Goal: Information Seeking & Learning: Find specific fact

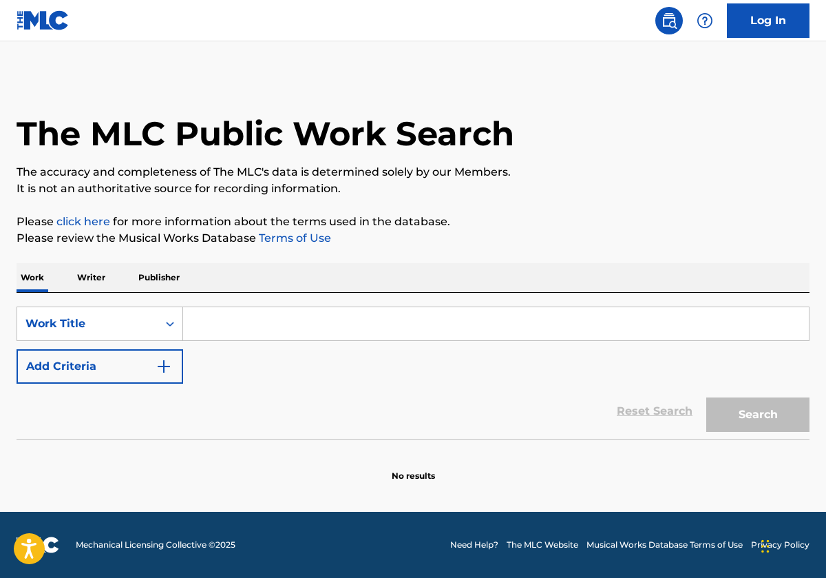
click at [337, 337] on input "Search Form" at bounding box center [496, 323] width 626 height 33
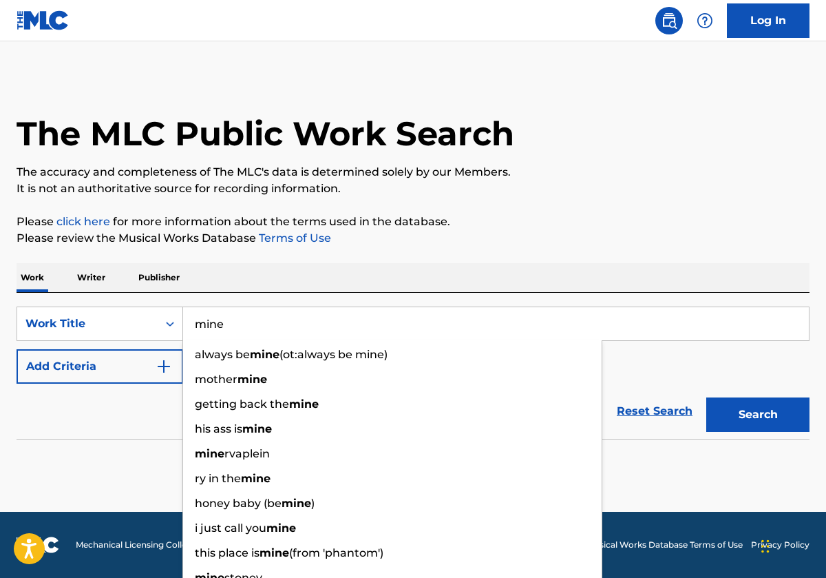
type input "mine"
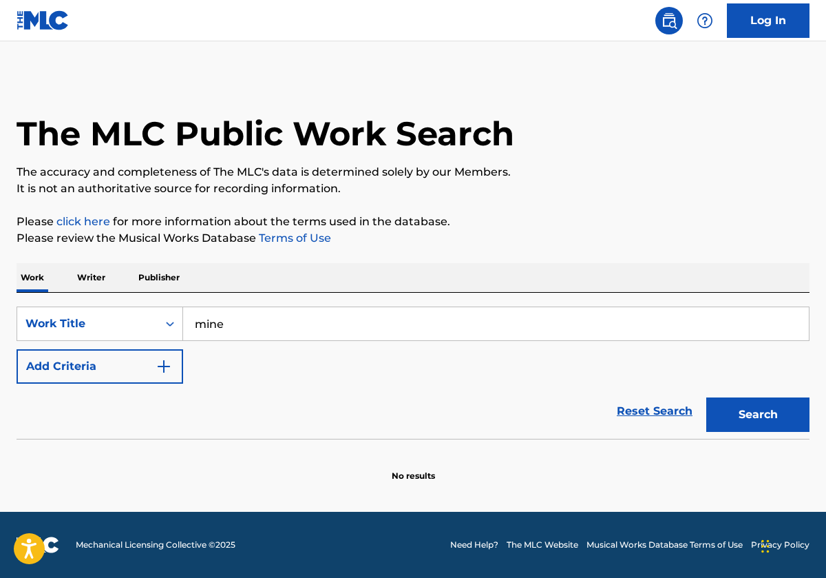
click at [118, 412] on div "Reset Search Search" at bounding box center [413, 410] width 793 height 55
click at [134, 371] on button "Add Criteria" at bounding box center [100, 366] width 167 height 34
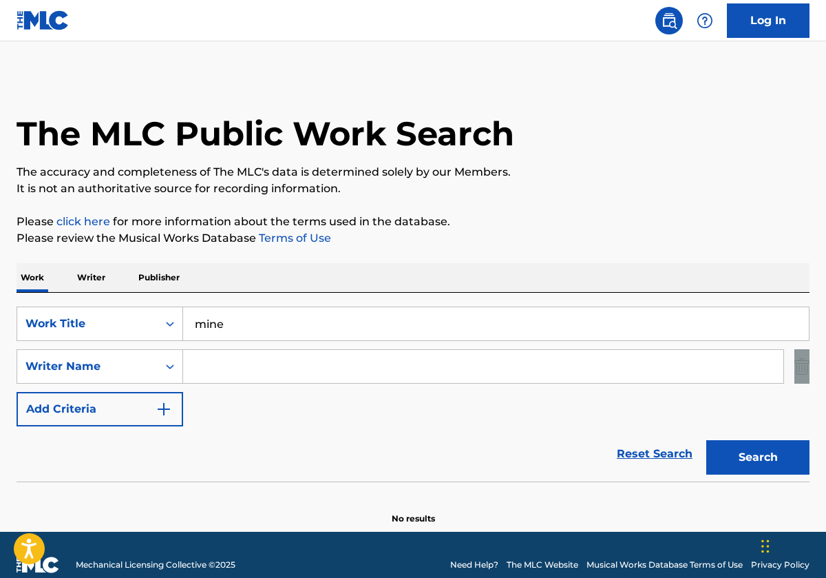
click at [291, 383] on div "SearchWithCriteriad1f9ed37-c1ba-4a92-97a7-83069772219e Work Title mine SearchWi…" at bounding box center [413, 366] width 793 height 120
click at [292, 369] on input "Search Form" at bounding box center [483, 366] width 600 height 33
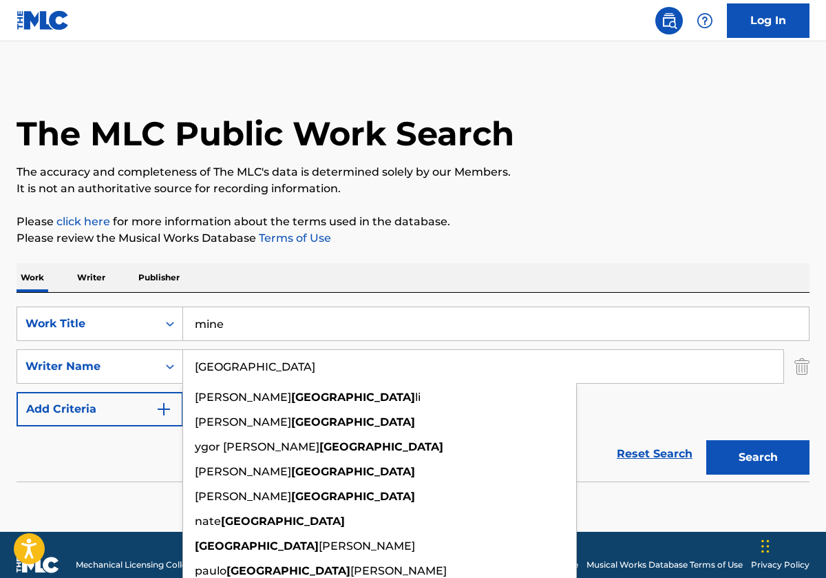
click at [439, 252] on div "The MLC Public Work Search The accuracy and completeness of The MLC's data is d…" at bounding box center [413, 300] width 826 height 449
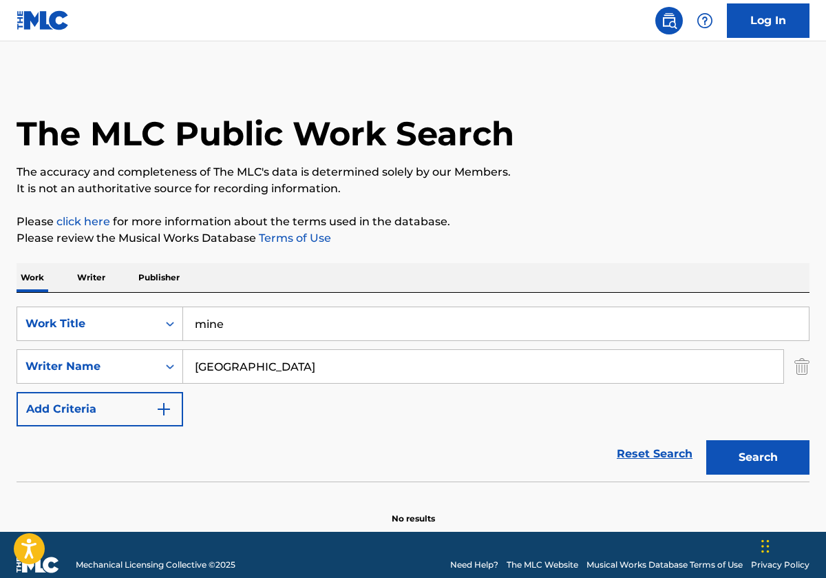
click at [728, 450] on button "Search" at bounding box center [757, 457] width 103 height 34
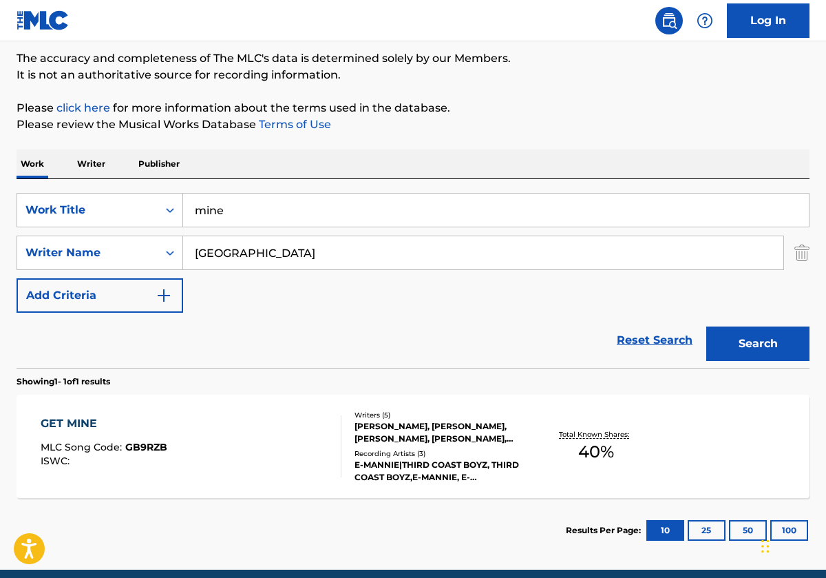
scroll to position [54, 0]
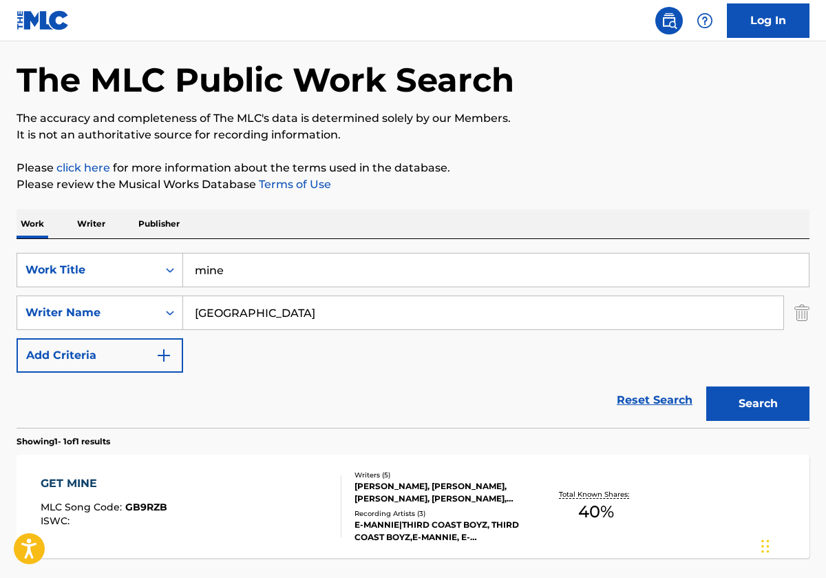
click at [357, 311] on input "[GEOGRAPHIC_DATA]" at bounding box center [483, 312] width 600 height 33
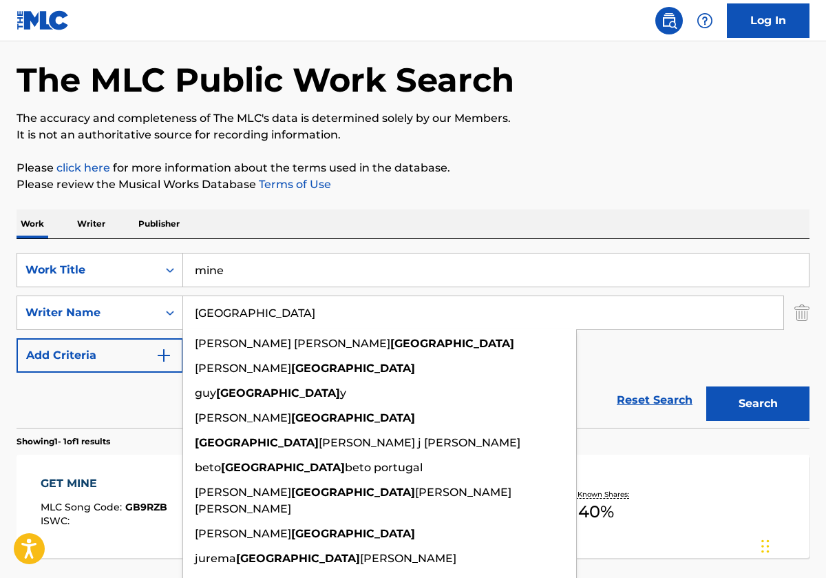
click at [357, 311] on input "[GEOGRAPHIC_DATA]" at bounding box center [483, 312] width 600 height 33
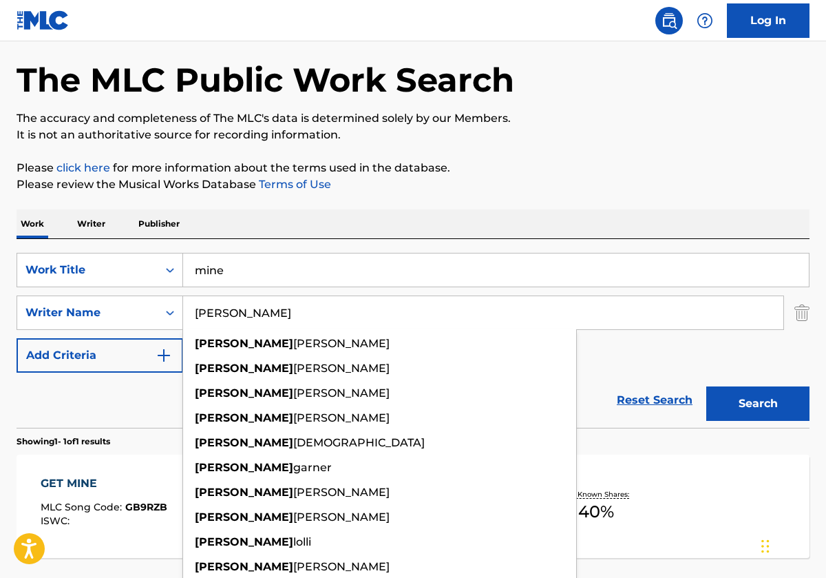
type input "[PERSON_NAME]"
click at [394, 218] on div "Work Writer Publisher" at bounding box center [413, 223] width 793 height 29
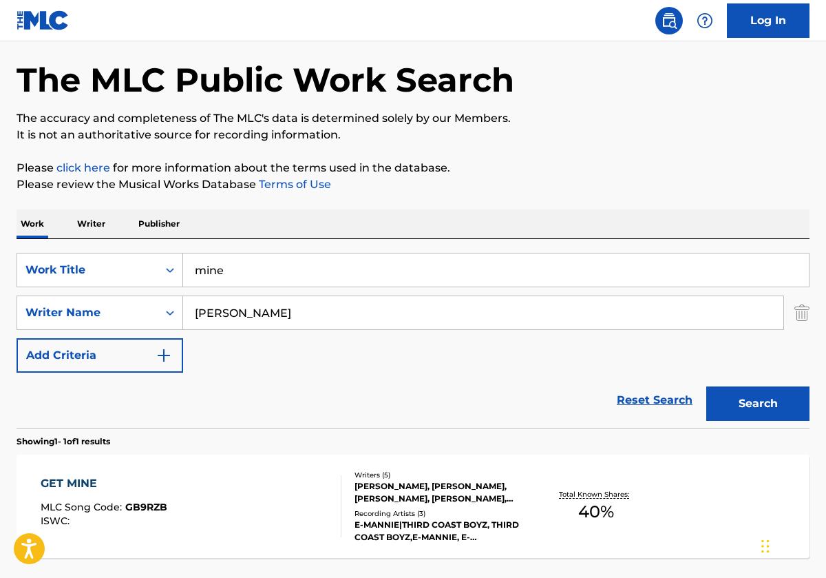
click at [721, 399] on button "Search" at bounding box center [757, 403] width 103 height 34
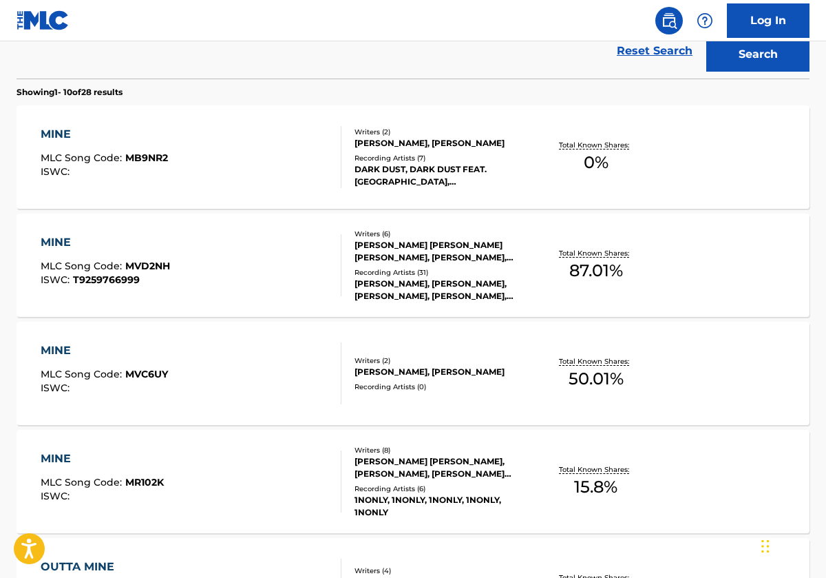
scroll to position [422, 0]
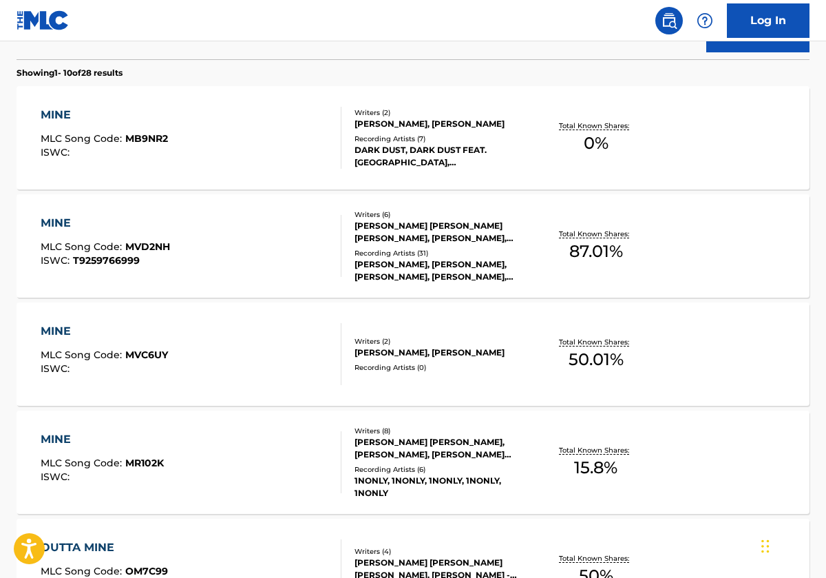
click at [523, 450] on div "[PERSON_NAME] [PERSON_NAME], [PERSON_NAME], [PERSON_NAME] [PERSON_NAME], [PERSO…" at bounding box center [443, 448] width 176 height 25
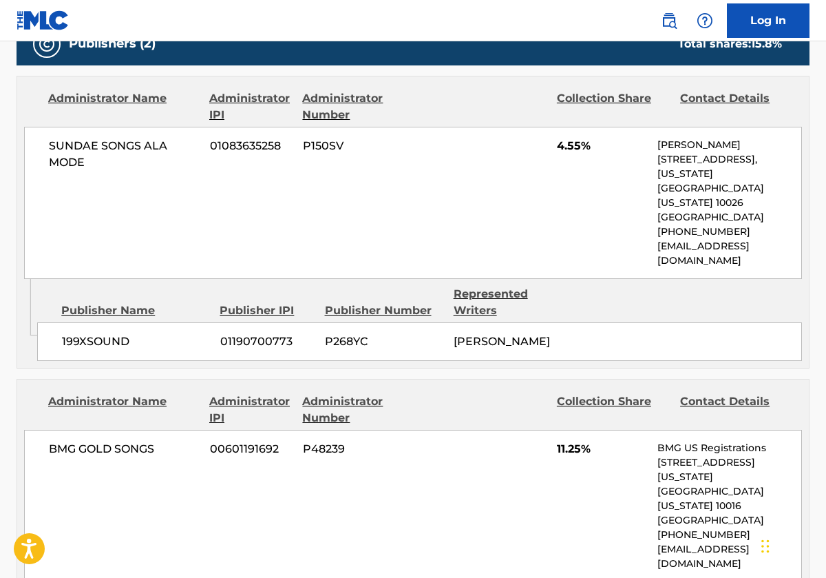
scroll to position [749, 0]
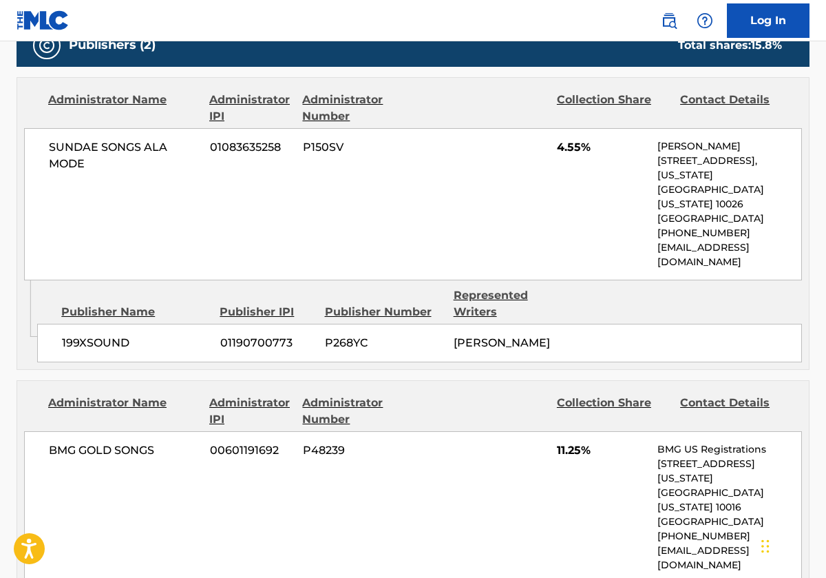
click at [706, 160] on p "[STREET_ADDRESS]," at bounding box center [729, 161] width 144 height 14
click at [710, 156] on p "[STREET_ADDRESS]," at bounding box center [729, 161] width 144 height 14
drag, startPoint x: 140, startPoint y: 147, endPoint x: 42, endPoint y: 149, distance: 97.8
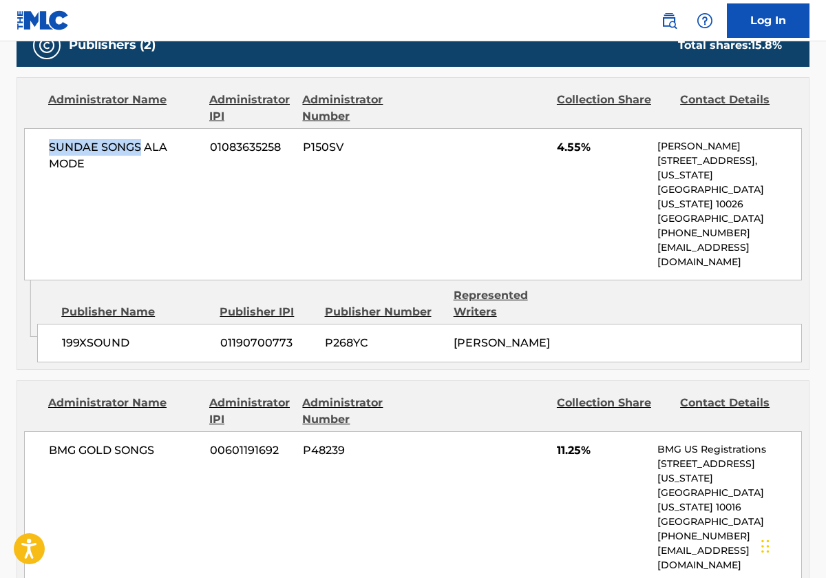
click at [42, 149] on div "SUNDAE SONGS ALA MODE 01083635258 P150SV 4.55% [PERSON_NAME] [STREET_ADDRESS][U…" at bounding box center [413, 204] width 778 height 152
copy span "SUNDAE SONGS"
